Goal: Book appointment/travel/reservation

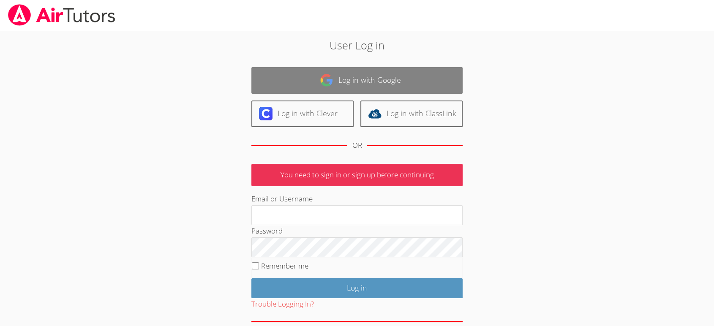
click at [296, 77] on link "Log in with Google" at bounding box center [356, 80] width 211 height 27
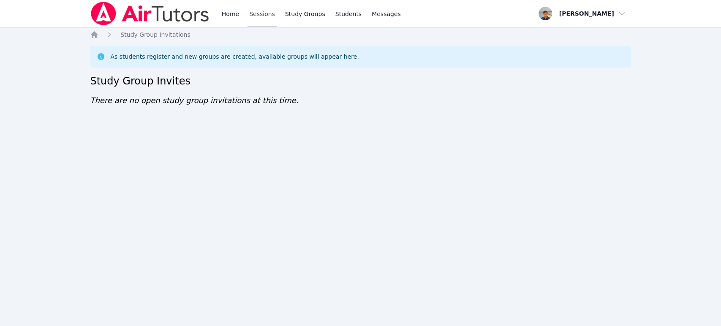
click at [271, 16] on link "Sessions" at bounding box center [262, 13] width 29 height 27
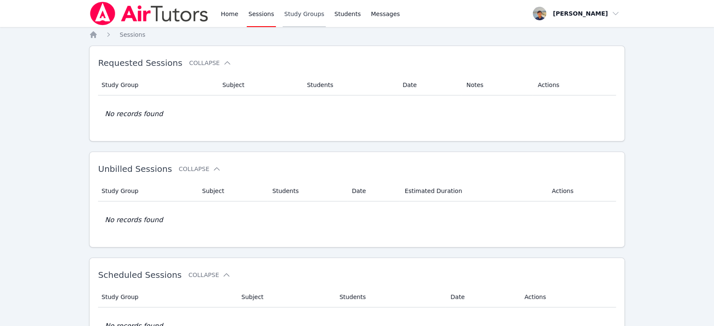
click at [292, 16] on link "Study Groups" at bounding box center [305, 13] width 44 height 27
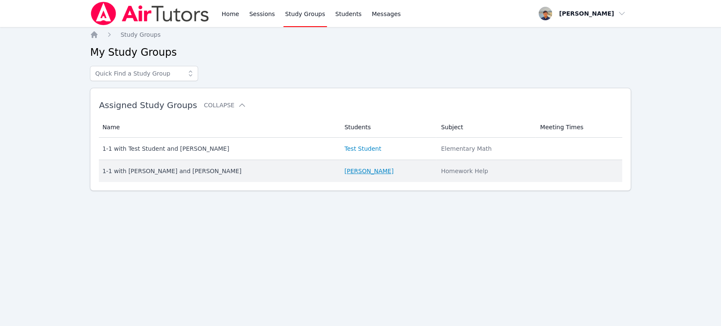
click at [358, 174] on link "[PERSON_NAME]" at bounding box center [368, 171] width 49 height 8
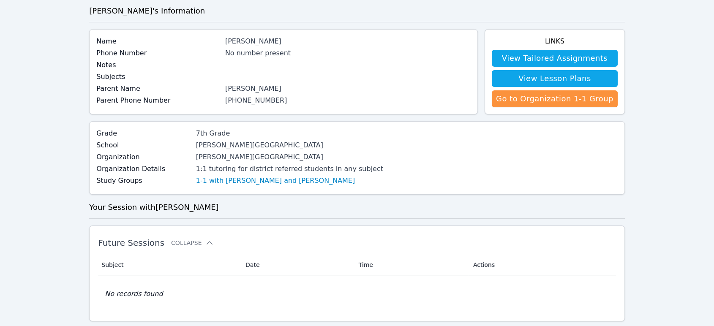
scroll to position [47, 0]
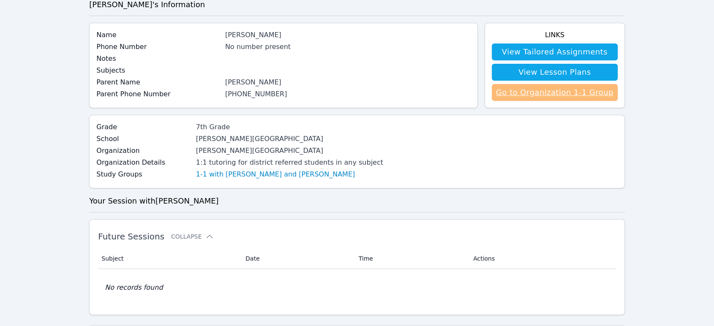
click at [554, 97] on link "Go to Organization 1-1 Group" at bounding box center [555, 92] width 126 height 17
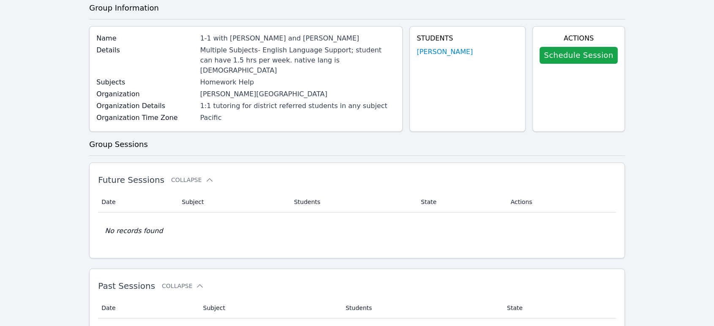
scroll to position [47, 0]
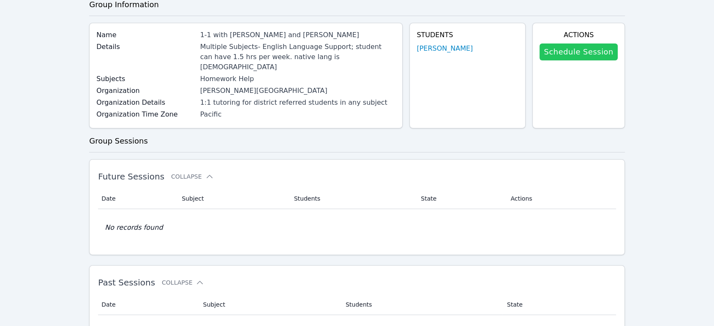
click at [551, 46] on link "Schedule Session" at bounding box center [579, 52] width 78 height 17
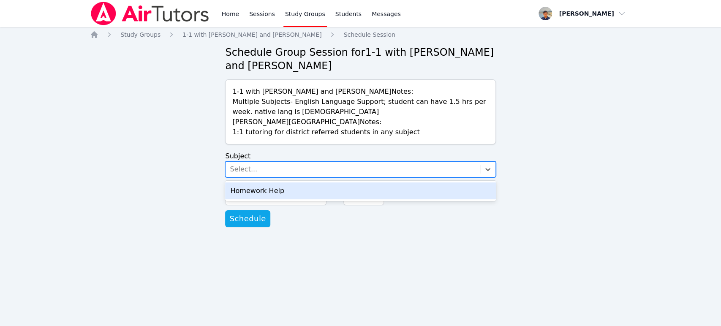
click at [286, 165] on div "Select..." at bounding box center [353, 169] width 254 height 15
click at [279, 187] on div "Homework Help" at bounding box center [360, 191] width 271 height 17
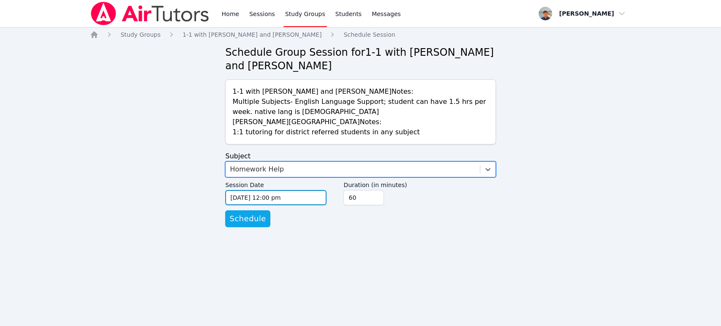
click at [276, 196] on input "[DATE] 12:00 pm" at bounding box center [275, 197] width 101 height 15
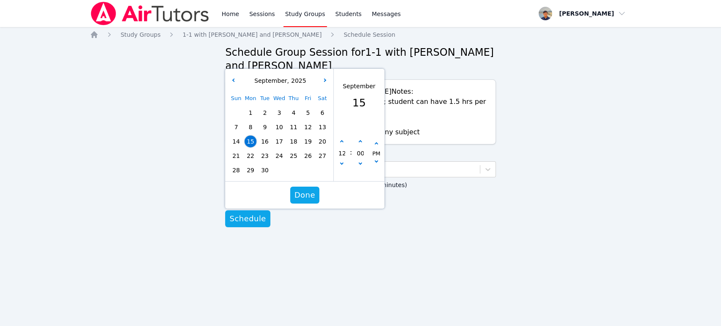
click at [260, 138] on span "16" at bounding box center [265, 142] width 12 height 12
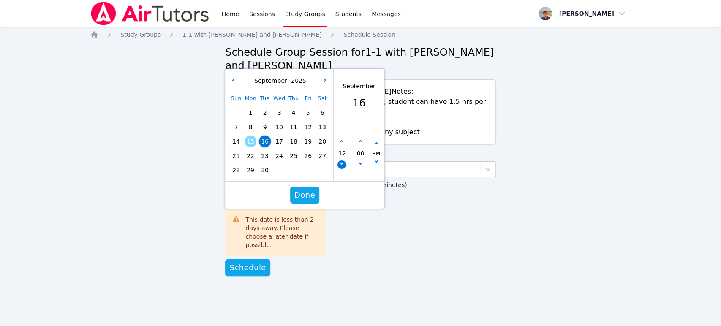
click at [342, 165] on button "button" at bounding box center [342, 165] width 8 height 8
type input "[DATE] 11:00 am"
type input "11"
click at [342, 165] on button "button" at bounding box center [342, 165] width 8 height 8
type input "[DATE] 10:00 am"
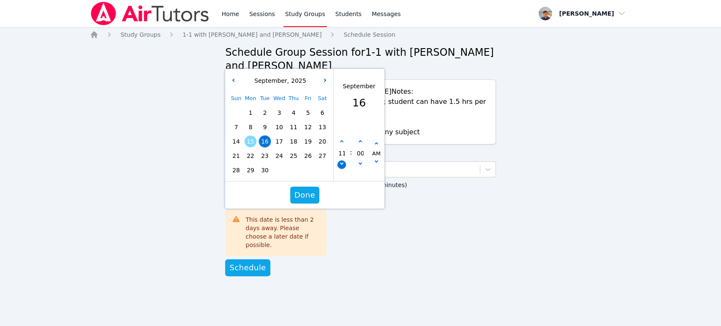
type input "10"
click at [342, 165] on button "button" at bounding box center [342, 165] width 8 height 8
type input "[DATE] 09:00 am"
type input "09"
click at [342, 165] on button "button" at bounding box center [342, 165] width 8 height 8
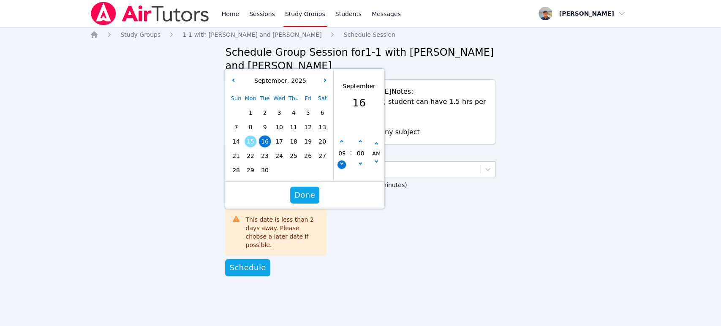
type input "[DATE] 08:00 am"
type input "08"
click at [342, 165] on button "button" at bounding box center [342, 165] width 8 height 8
type input "[DATE] 07:00 am"
type input "07"
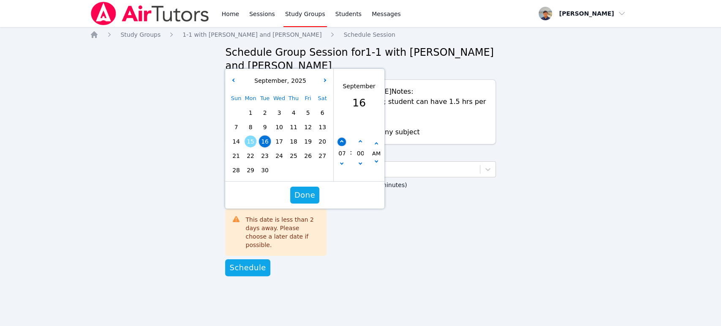
click at [341, 141] on icon "button" at bounding box center [341, 141] width 3 height 3
type input "[DATE] 08:00 am"
type input "08"
click at [341, 141] on icon "button" at bounding box center [341, 141] width 3 height 3
type input "[DATE] 09:00 am"
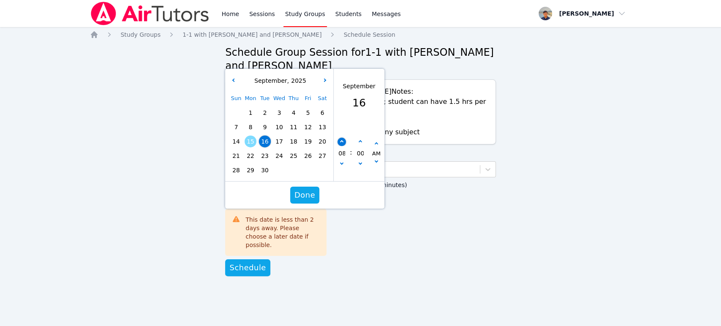
type input "09"
click at [342, 161] on button "button" at bounding box center [342, 165] width 8 height 8
type input "[DATE] 08:00 am"
type input "08"
click at [377, 162] on button "button" at bounding box center [376, 162] width 8 height 8
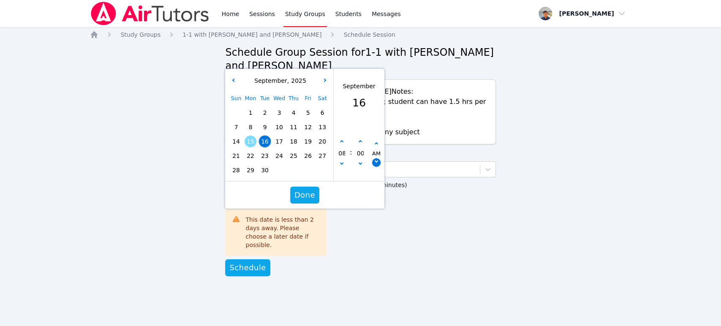
type input "[DATE] 08:00 pm"
click at [298, 202] on button "Done" at bounding box center [304, 195] width 29 height 17
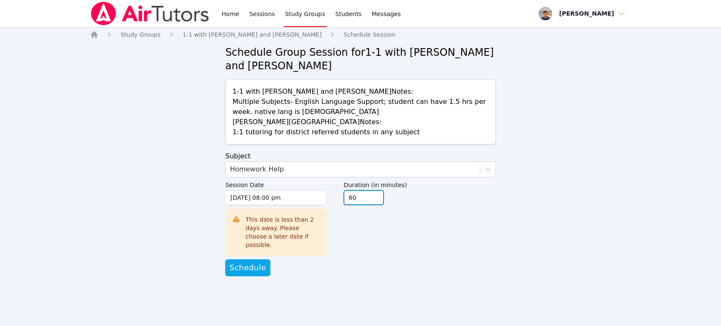
click at [368, 200] on input "60" at bounding box center [364, 197] width 41 height 15
type input "6"
type input "45"
click at [347, 243] on div "Duration (in minutes) 45" at bounding box center [420, 216] width 152 height 77
click at [250, 265] on button "Schedule" at bounding box center [247, 268] width 45 height 17
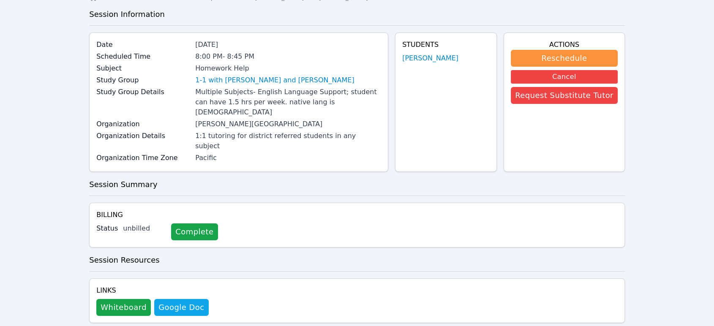
scroll to position [37, 0]
click at [294, 224] on div "Status unbilled Complete" at bounding box center [357, 232] width 522 height 17
drag, startPoint x: 302, startPoint y: 256, endPoint x: 301, endPoint y: 274, distance: 18.2
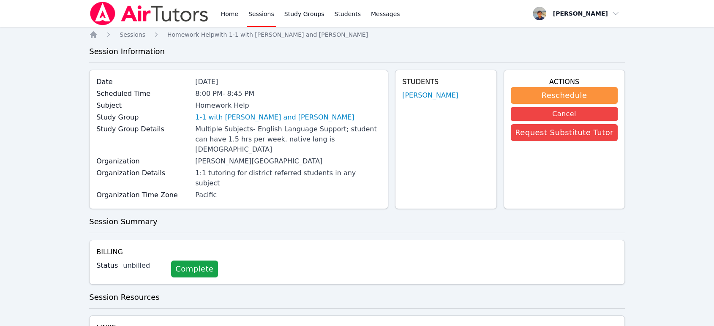
scroll to position [0, 0]
drag, startPoint x: 232, startPoint y: 95, endPoint x: 247, endPoint y: 96, distance: 15.3
click at [246, 96] on div "Scheduled Time 8:00 PM - 8:45 PM" at bounding box center [238, 95] width 285 height 12
click at [248, 96] on div "8:00 PM - 8:45 PM" at bounding box center [288, 94] width 186 height 10
drag, startPoint x: 200, startPoint y: 93, endPoint x: 268, endPoint y: 97, distance: 67.3
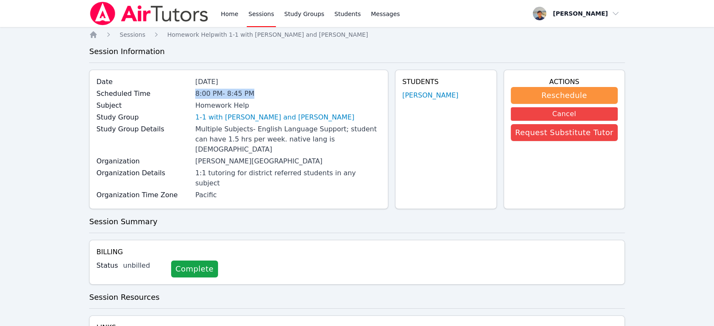
click at [266, 97] on div "Scheduled Time 8:00 PM - 8:45 PM" at bounding box center [238, 95] width 285 height 12
click at [271, 98] on div "8:00 PM - 8:45 PM" at bounding box center [288, 94] width 186 height 10
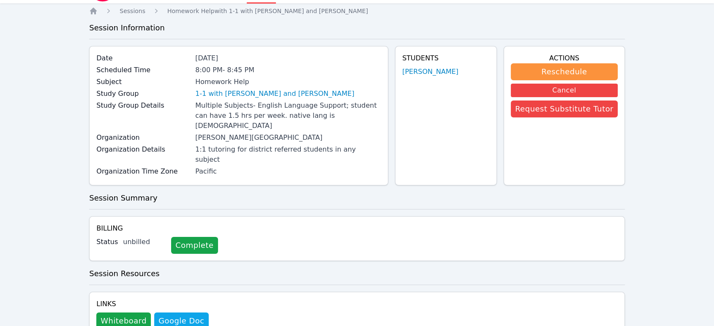
scroll to position [37, 0]
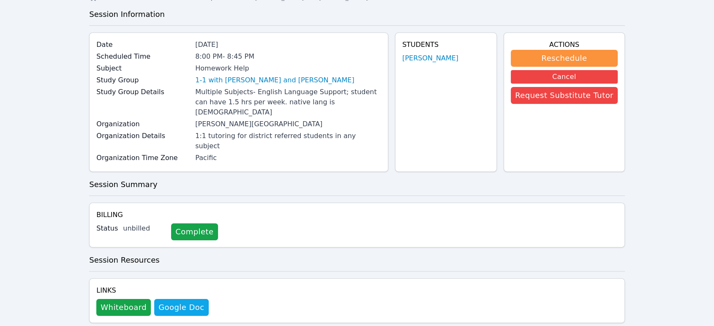
drag, startPoint x: 274, startPoint y: 96, endPoint x: 281, endPoint y: 145, distance: 49.9
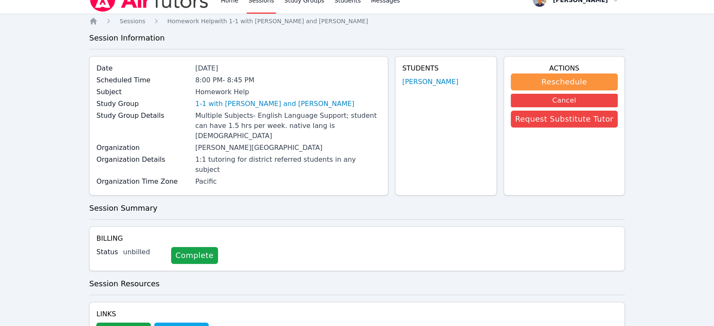
drag, startPoint x: 296, startPoint y: 153, endPoint x: 287, endPoint y: 126, distance: 29.0
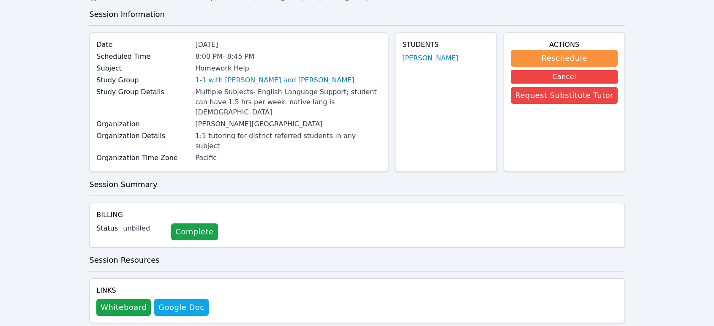
click at [323, 153] on div "Pacific" at bounding box center [288, 158] width 186 height 10
